Goal: Navigation & Orientation: Find specific page/section

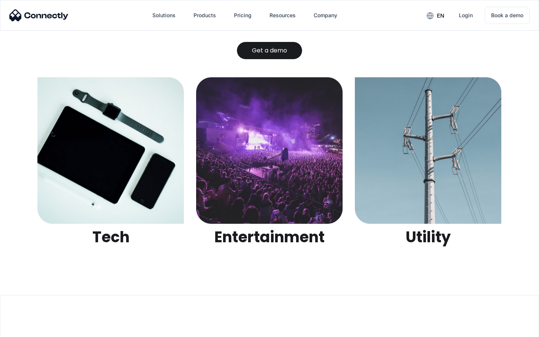
scroll to position [2363, 0]
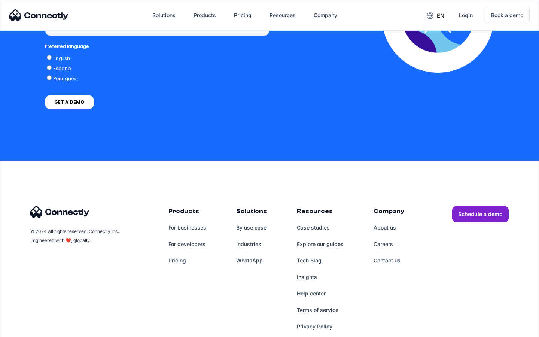
scroll to position [561, 0]
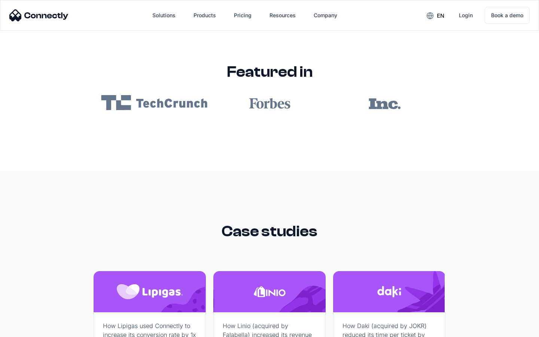
scroll to position [4486, 0]
